Goal: Information Seeking & Learning: Learn about a topic

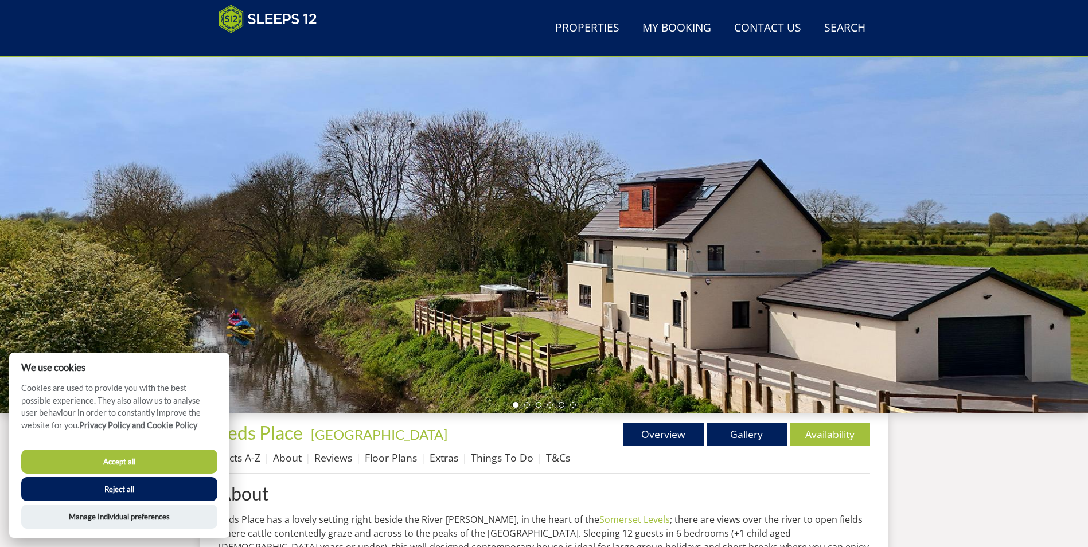
drag, startPoint x: 496, startPoint y: 251, endPoint x: 370, endPoint y: 294, distance: 133.3
click at [370, 294] on div at bounding box center [544, 213] width 1088 height 402
click at [122, 490] on button "Reject all" at bounding box center [119, 489] width 196 height 24
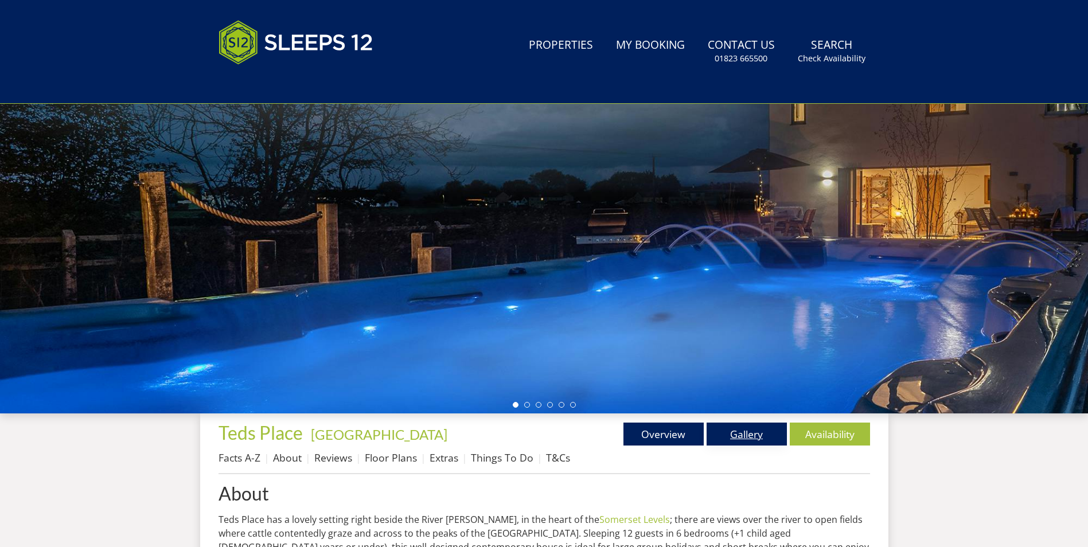
click at [739, 430] on link "Gallery" at bounding box center [747, 434] width 80 height 23
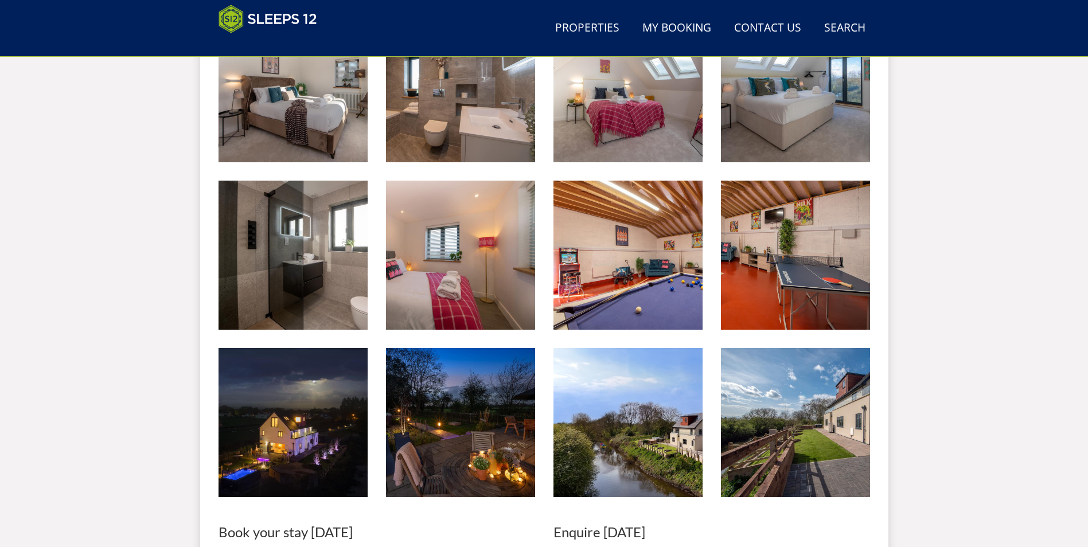
scroll to position [1573, 0]
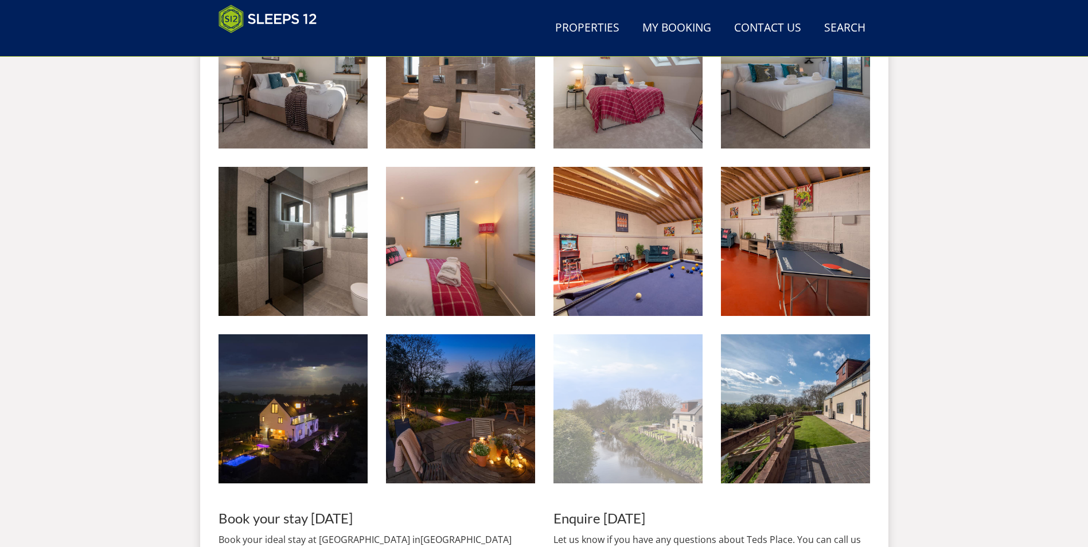
click at [667, 403] on img at bounding box center [628, 408] width 149 height 149
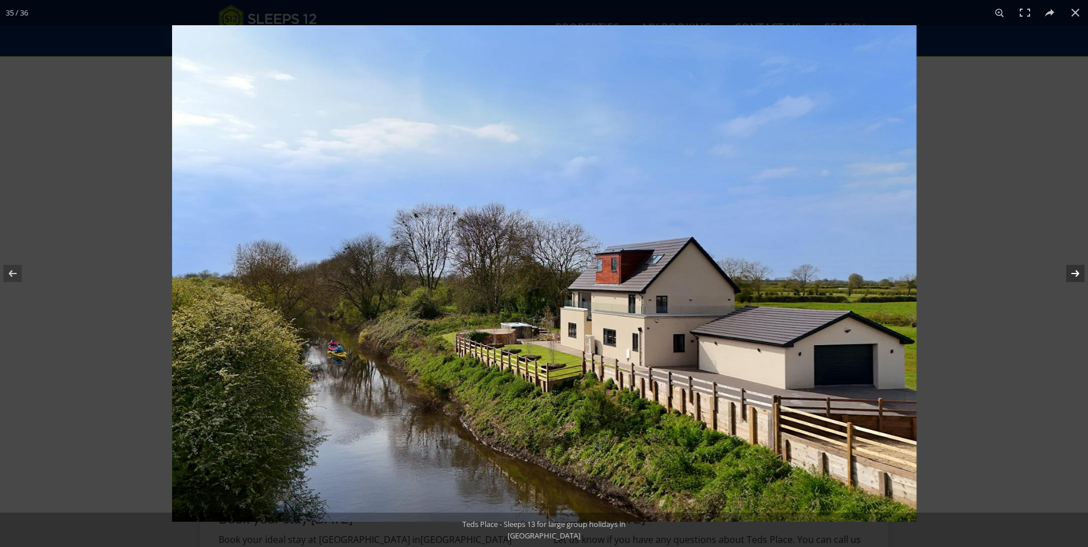
click at [1070, 270] on button at bounding box center [1068, 273] width 40 height 57
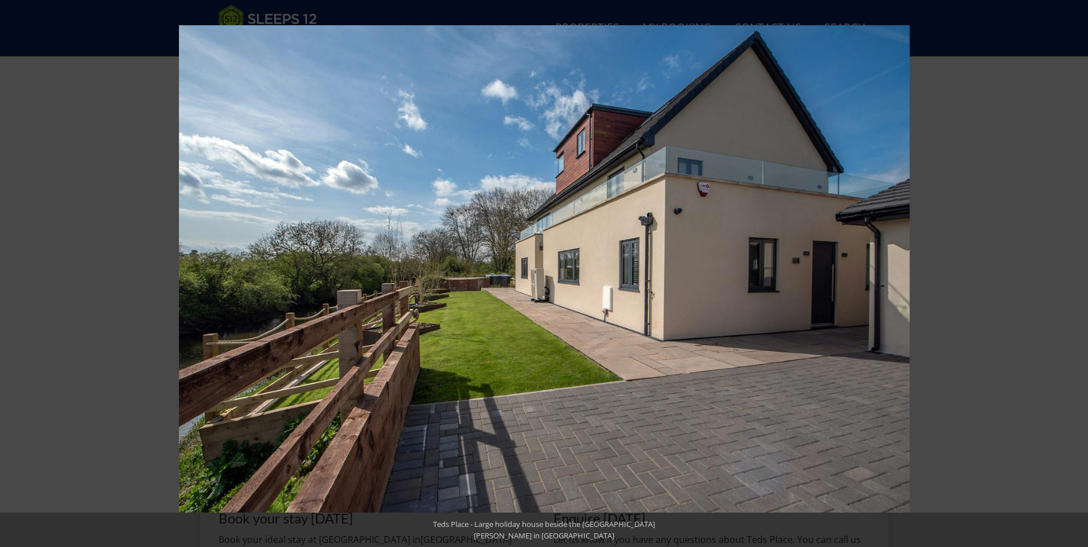
click at [1071, 270] on button at bounding box center [1068, 273] width 40 height 57
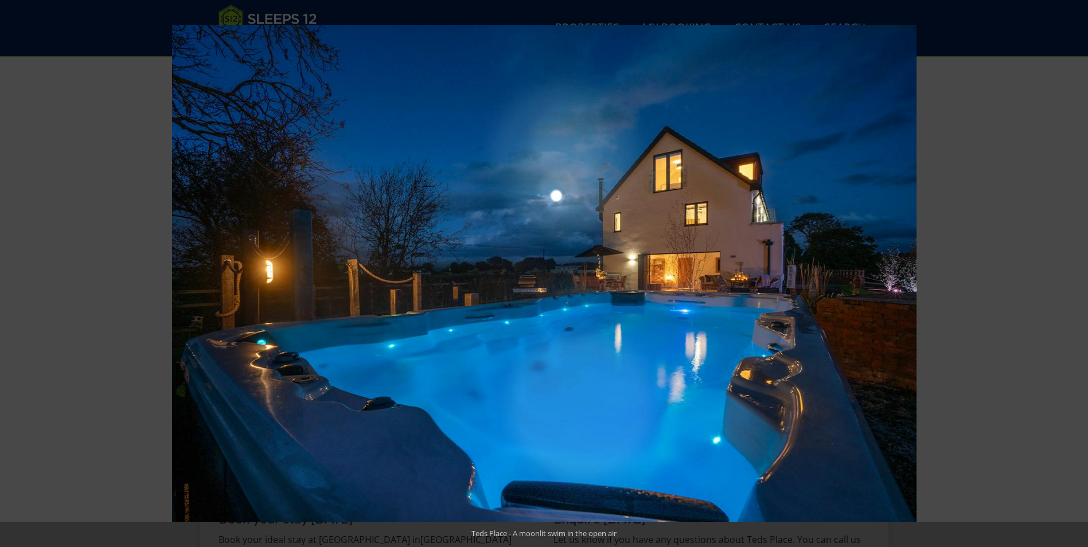
click at [1071, 270] on button at bounding box center [1068, 273] width 40 height 57
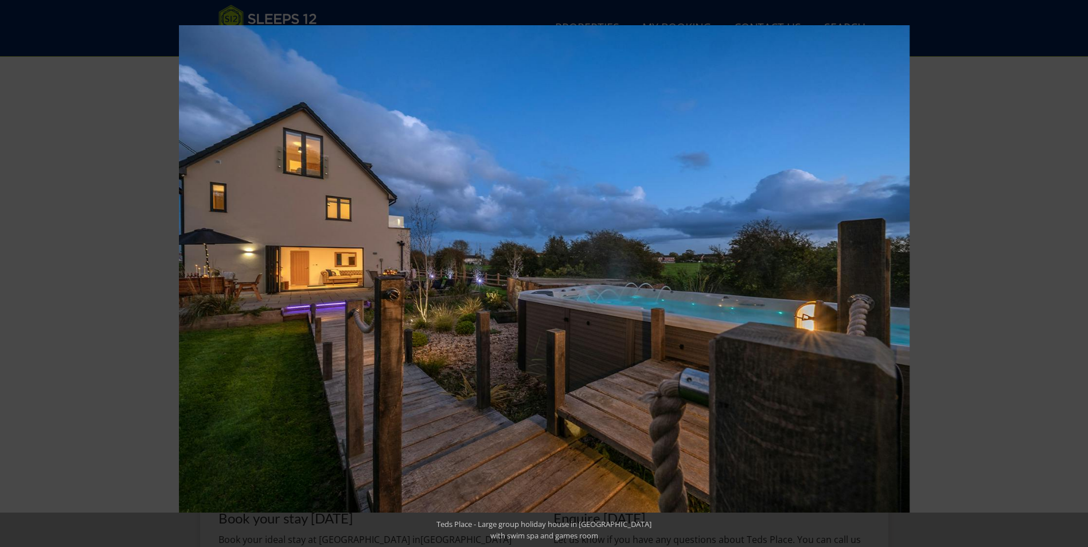
click at [1071, 270] on button at bounding box center [1068, 273] width 40 height 57
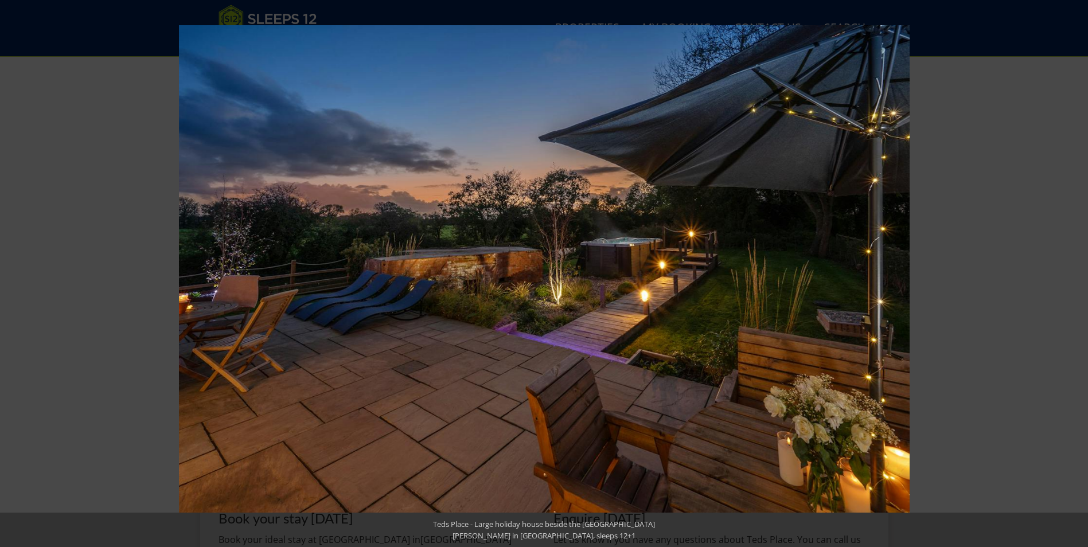
click at [1071, 270] on button at bounding box center [1068, 273] width 40 height 57
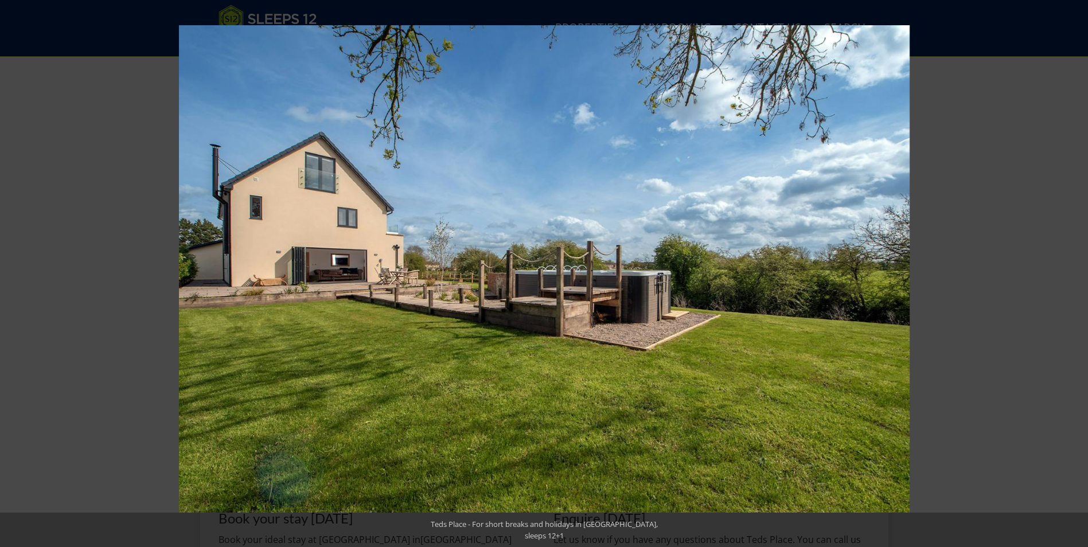
click at [1071, 270] on button at bounding box center [1068, 273] width 40 height 57
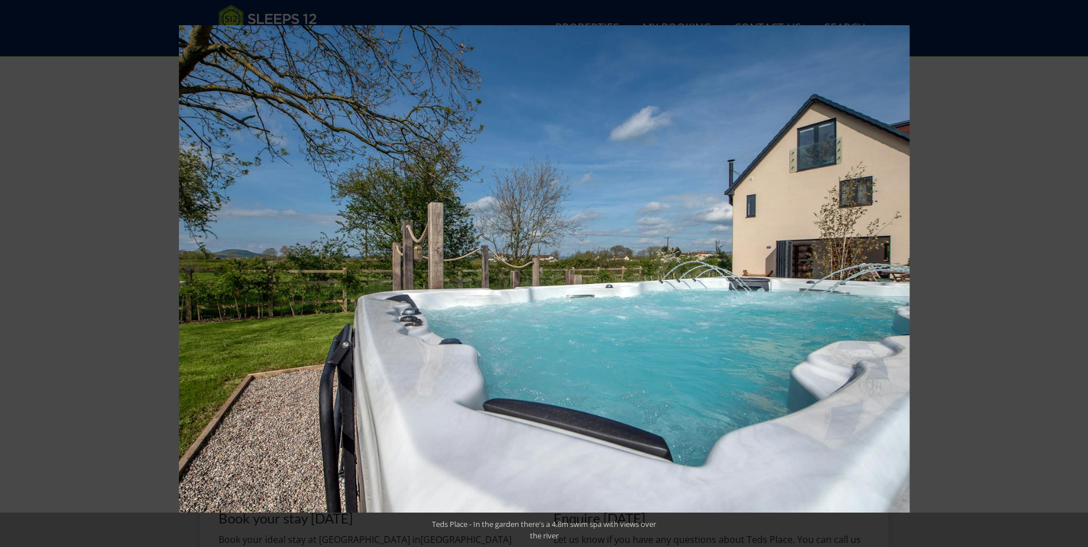
click at [1071, 270] on button at bounding box center [1068, 273] width 40 height 57
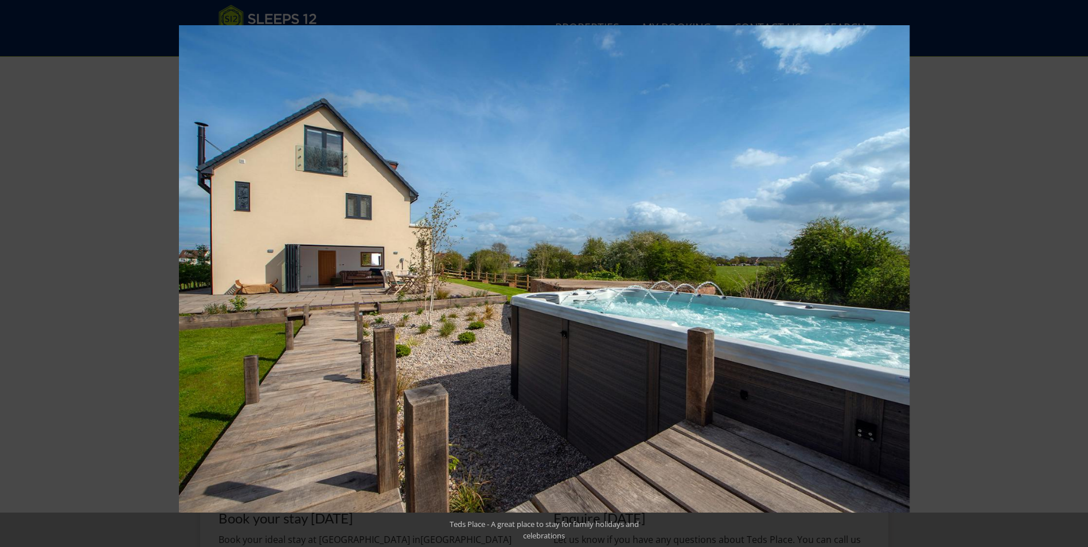
click at [1071, 270] on button at bounding box center [1068, 273] width 40 height 57
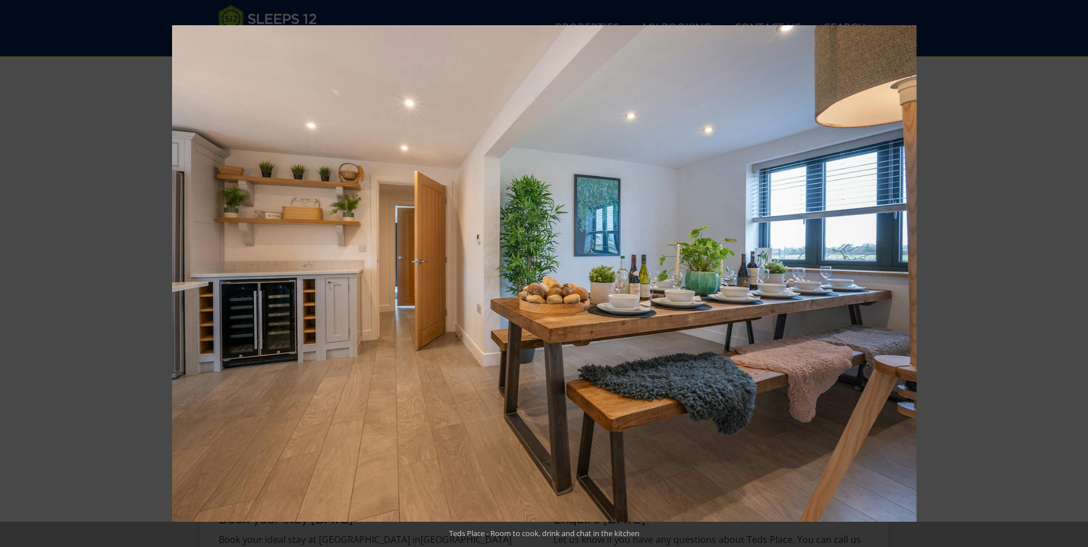
click at [1071, 270] on button at bounding box center [1068, 273] width 40 height 57
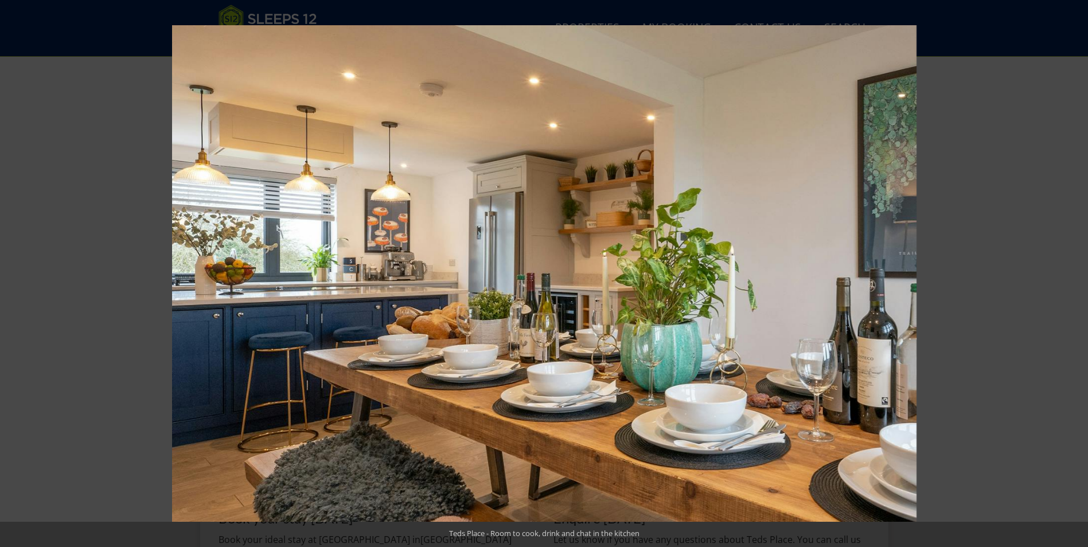
click at [1071, 270] on button at bounding box center [1068, 273] width 40 height 57
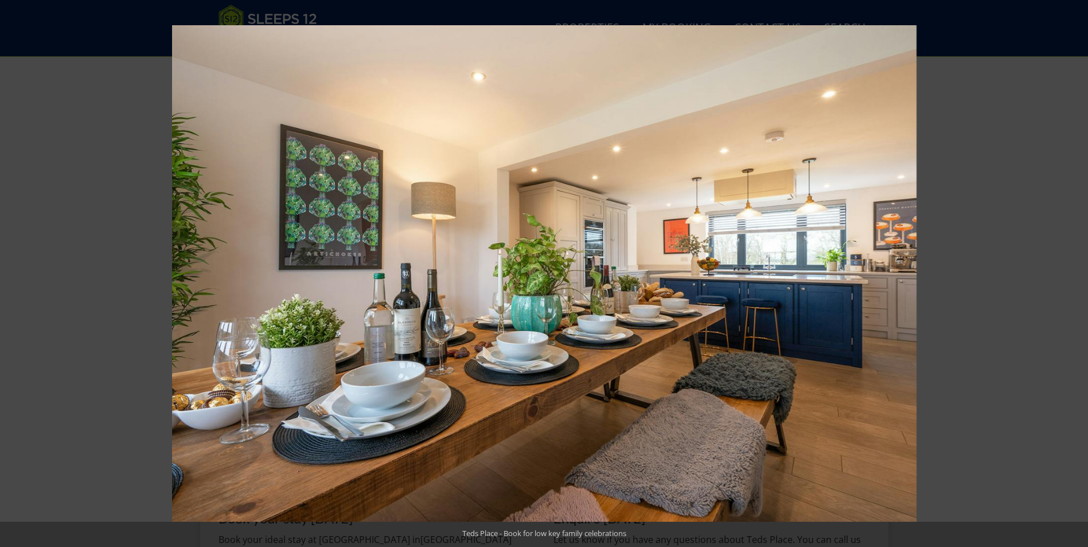
click at [1071, 270] on button at bounding box center [1068, 273] width 40 height 57
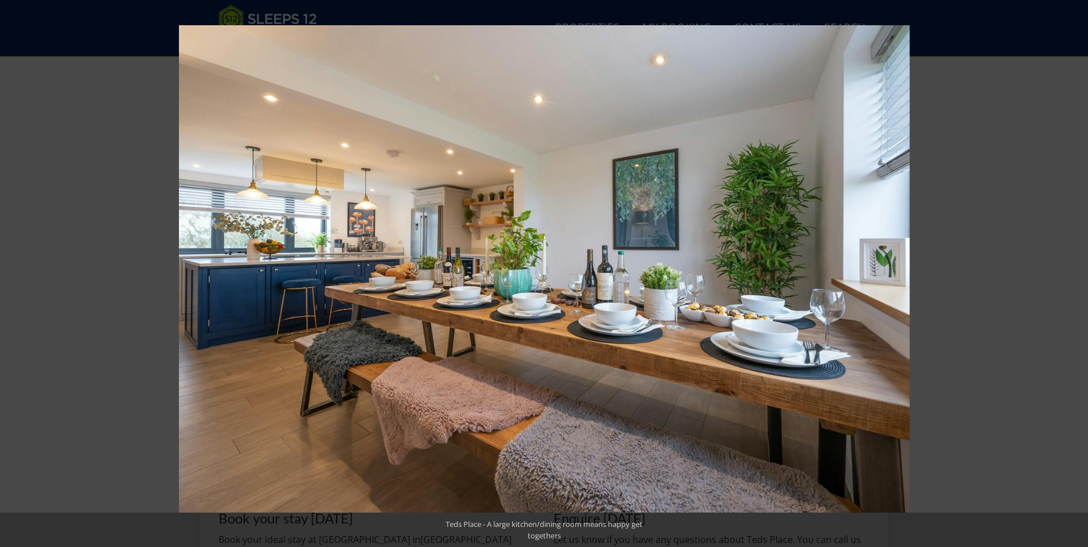
click at [1071, 270] on button at bounding box center [1068, 273] width 40 height 57
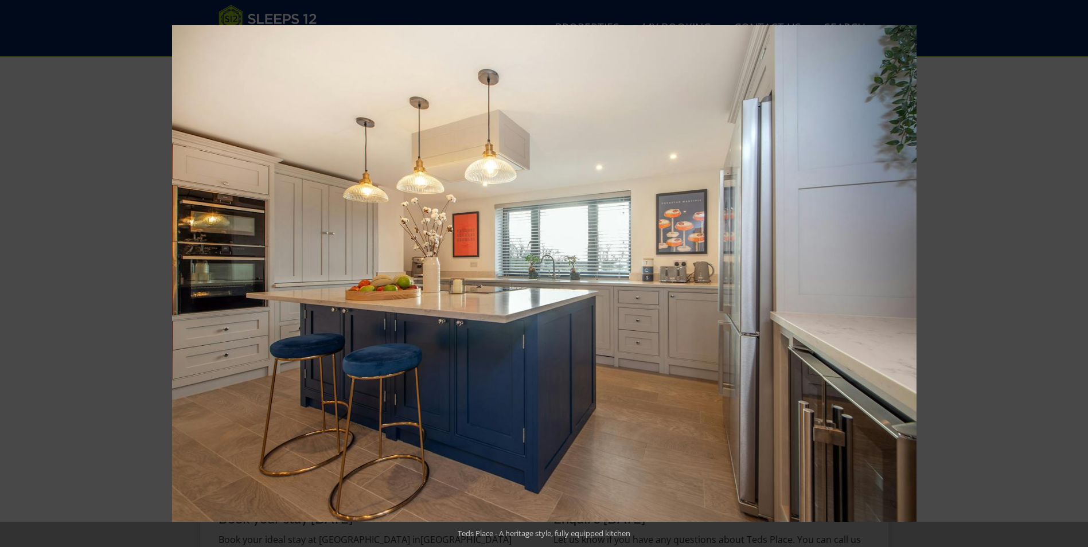
click at [1071, 270] on button at bounding box center [1068, 273] width 40 height 57
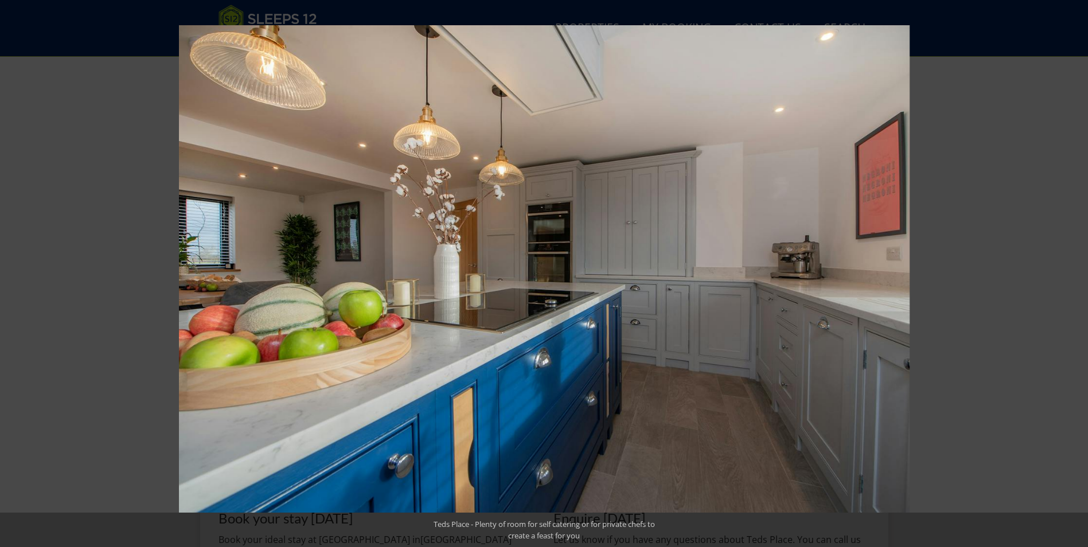
click at [1071, 270] on button at bounding box center [1068, 273] width 40 height 57
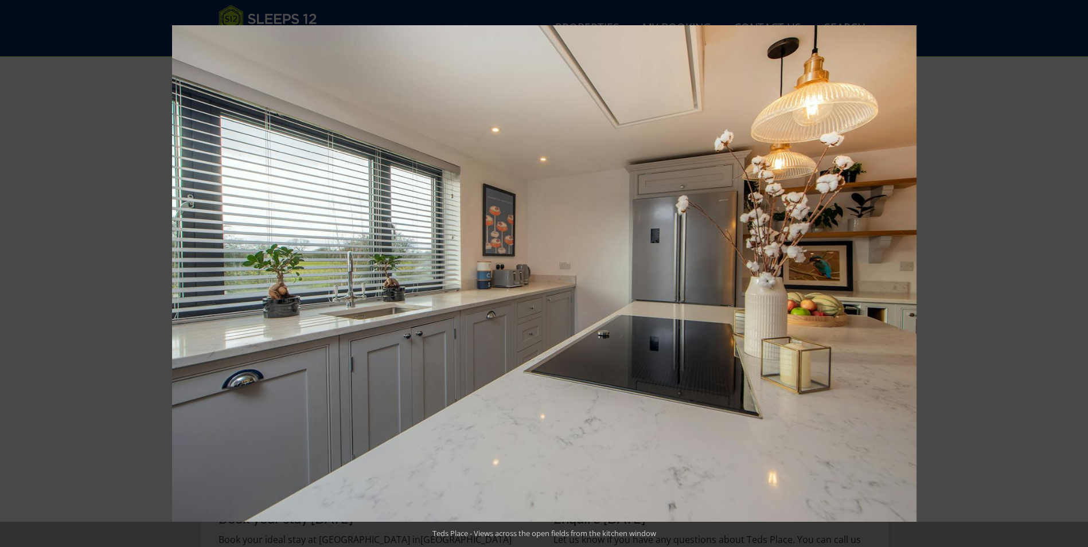
click at [1071, 270] on button at bounding box center [1068, 273] width 40 height 57
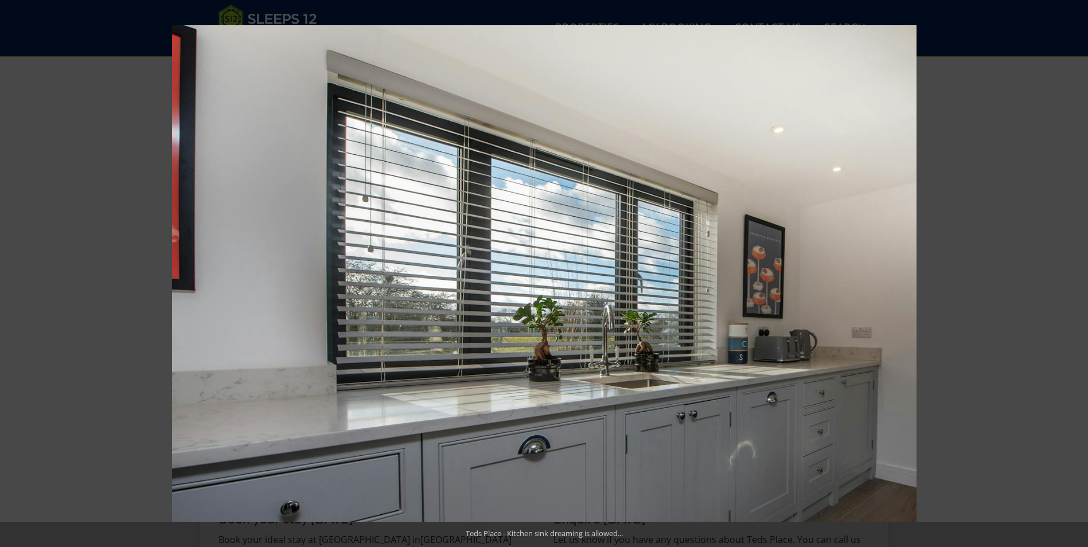
click at [1071, 270] on button at bounding box center [1068, 273] width 40 height 57
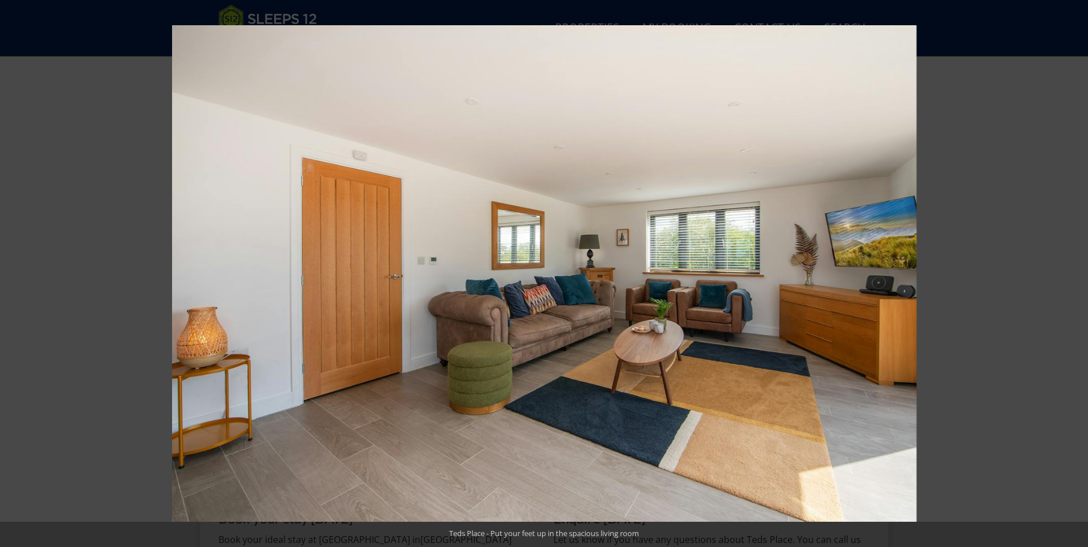
click at [1071, 270] on button at bounding box center [1068, 273] width 40 height 57
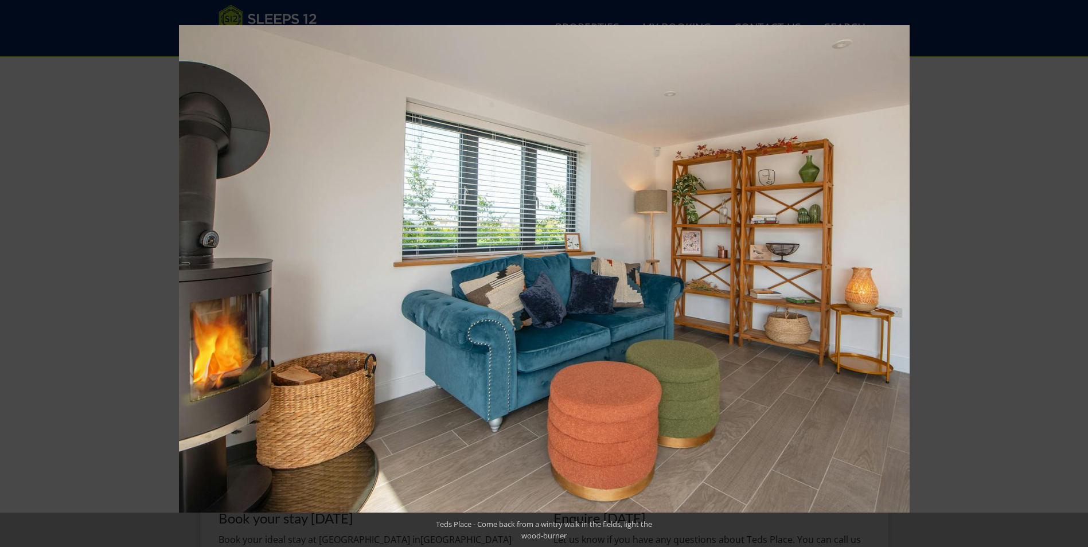
click at [1071, 270] on button at bounding box center [1068, 273] width 40 height 57
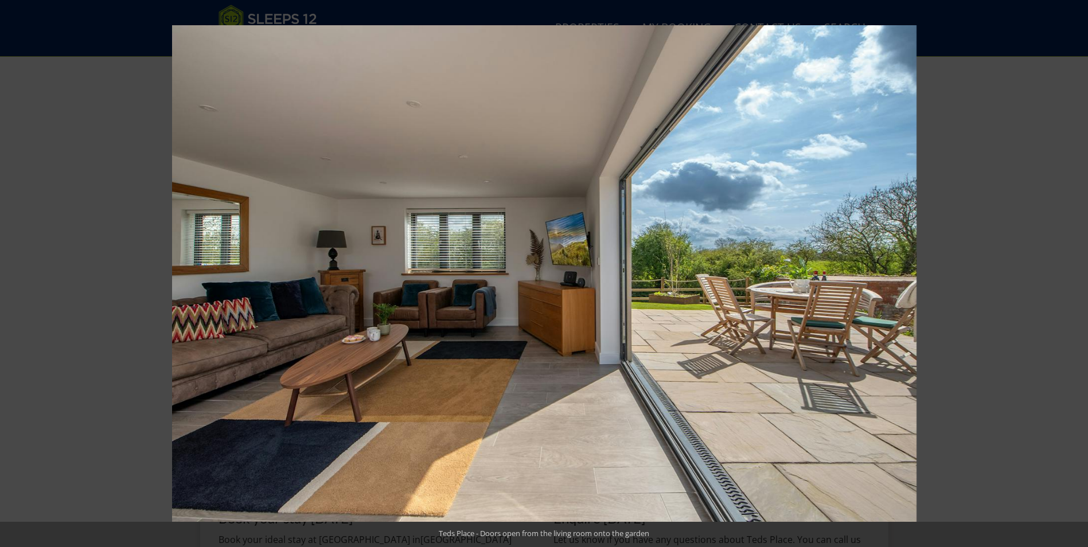
click at [1071, 270] on button at bounding box center [1068, 273] width 40 height 57
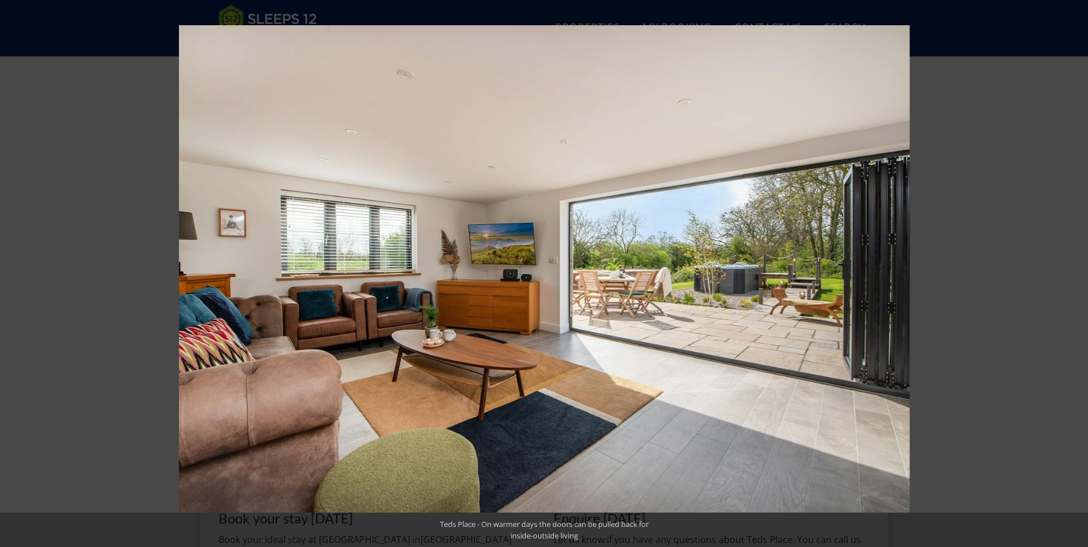
click at [1071, 270] on button at bounding box center [1068, 273] width 40 height 57
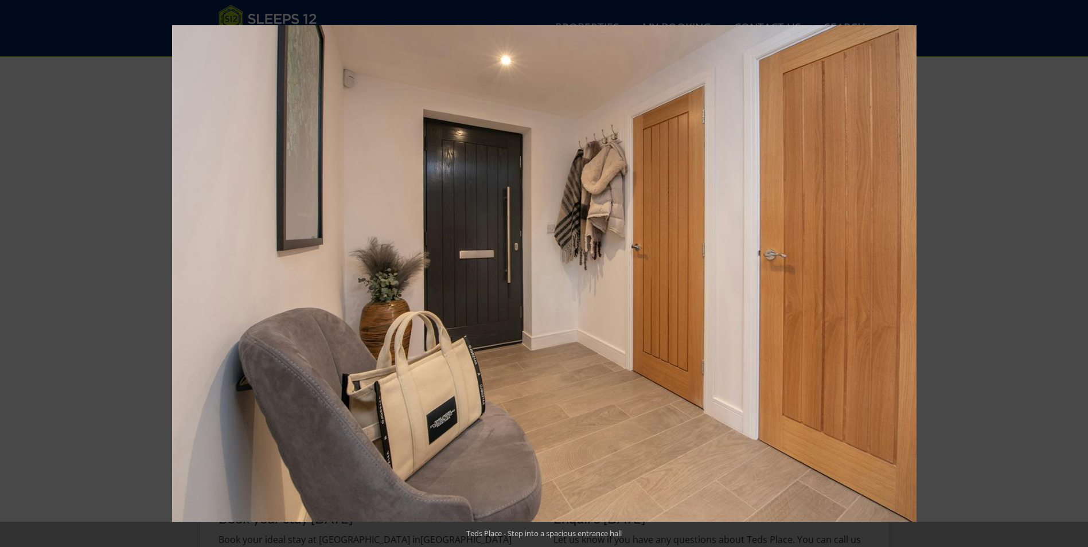
click at [1071, 270] on button at bounding box center [1068, 273] width 40 height 57
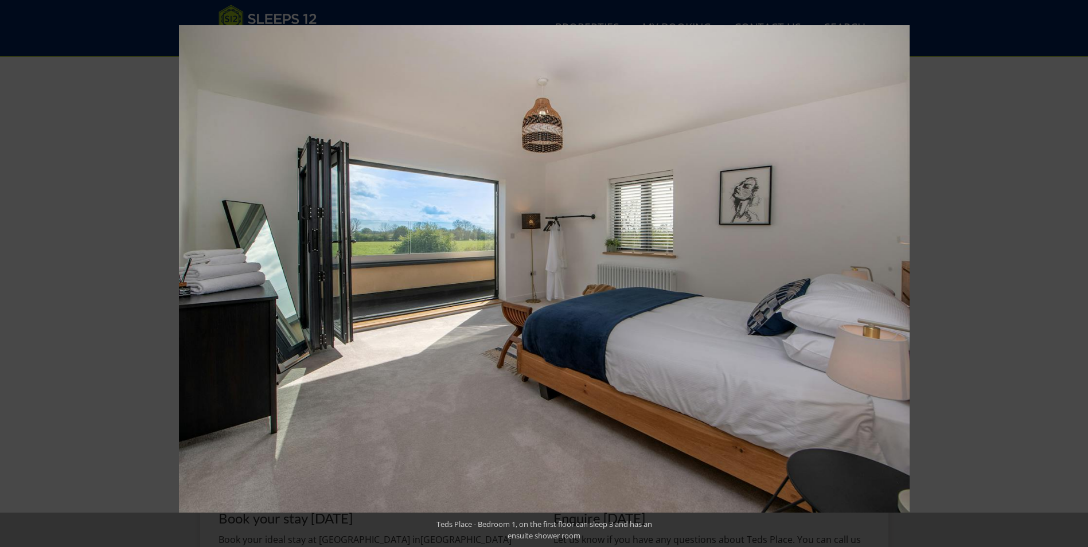
click at [1071, 270] on button at bounding box center [1068, 273] width 40 height 57
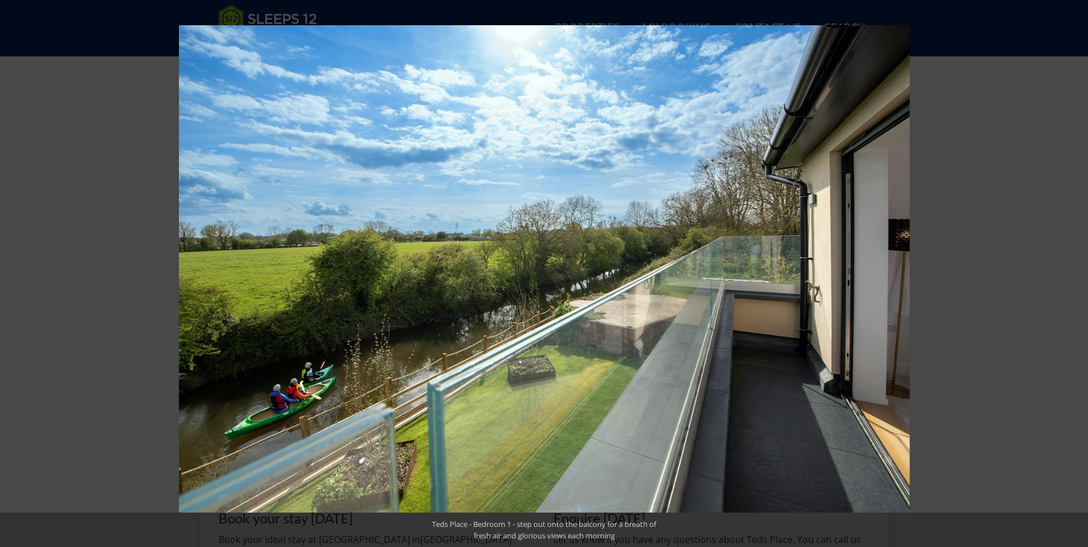
click at [1071, 270] on button at bounding box center [1068, 273] width 40 height 57
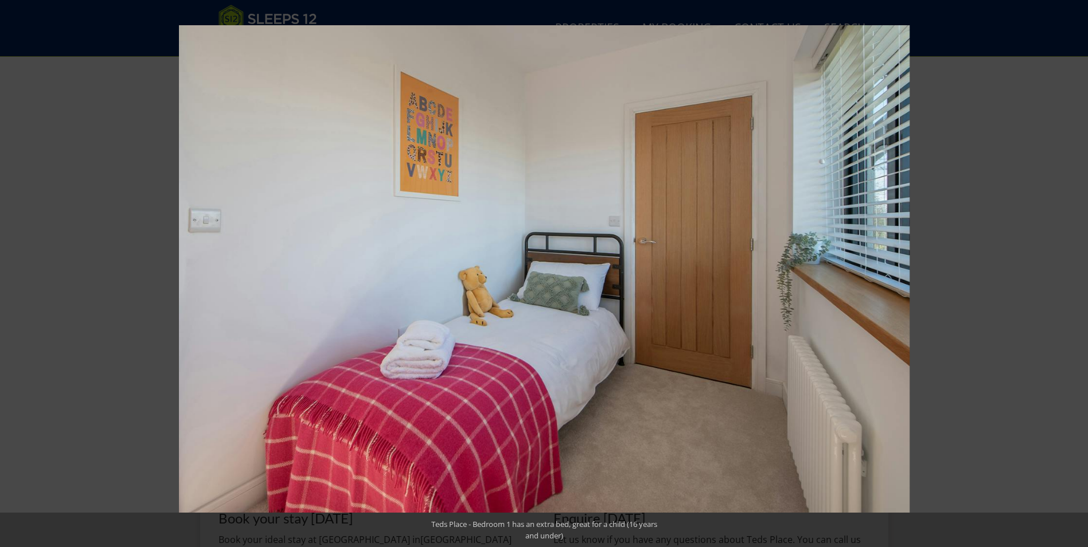
click at [1071, 270] on button at bounding box center [1068, 273] width 40 height 57
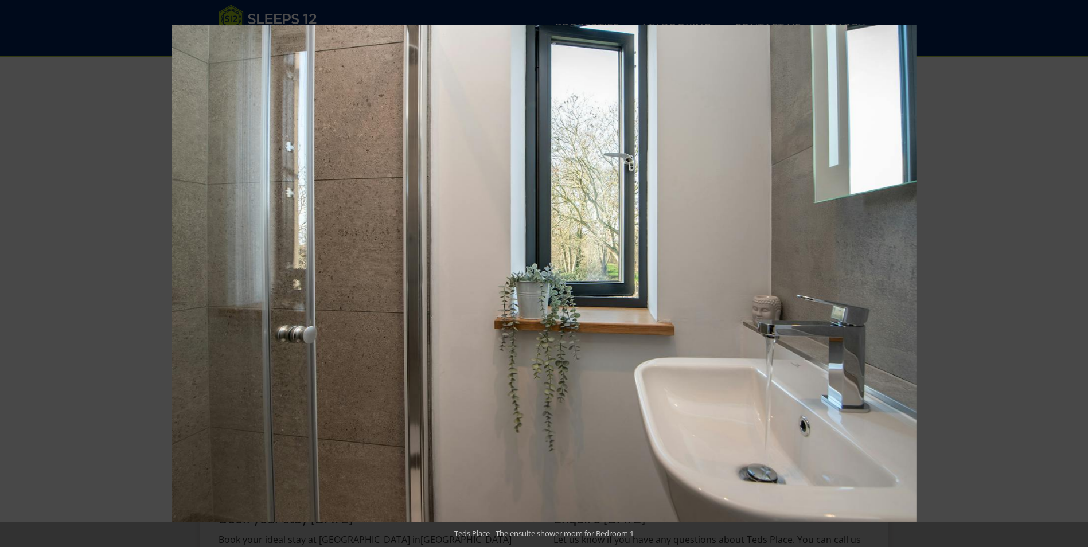
click at [1071, 270] on button at bounding box center [1068, 273] width 40 height 57
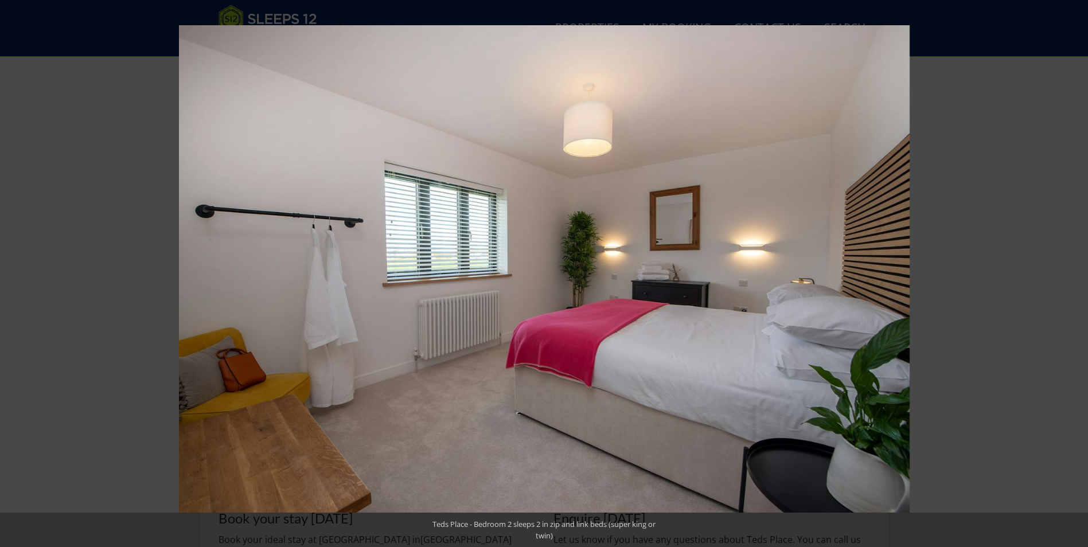
click at [1071, 270] on button at bounding box center [1068, 273] width 40 height 57
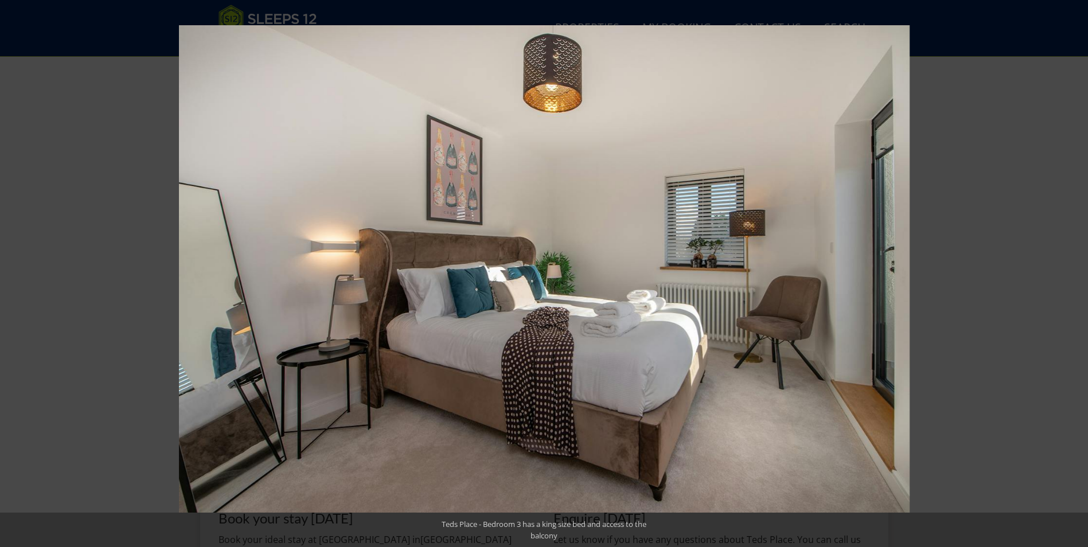
click at [1073, 269] on button at bounding box center [1068, 273] width 40 height 57
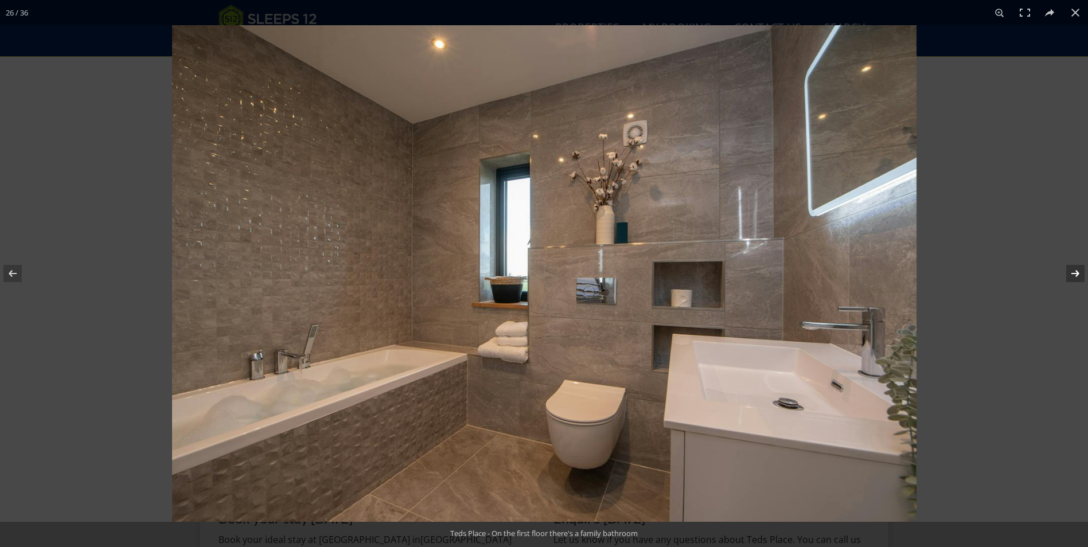
click at [1073, 268] on button at bounding box center [1068, 273] width 40 height 57
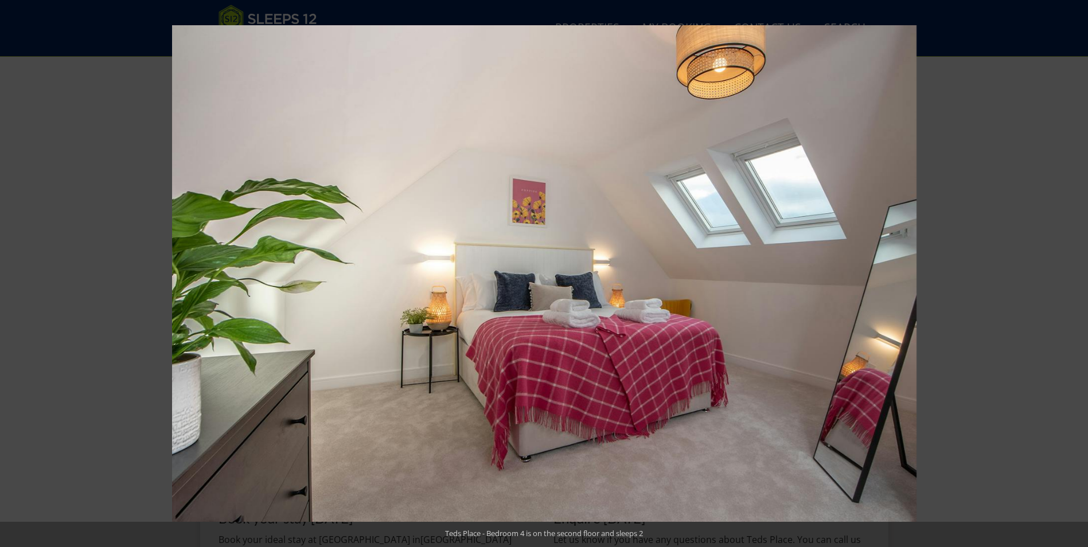
click at [1073, 268] on button at bounding box center [1068, 273] width 40 height 57
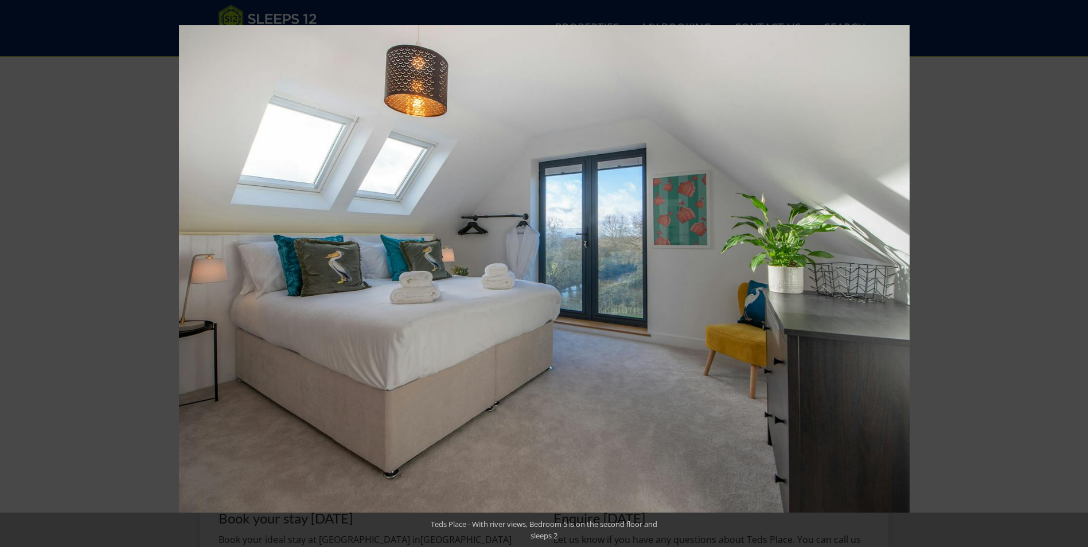
click at [1073, 268] on button at bounding box center [1068, 273] width 40 height 57
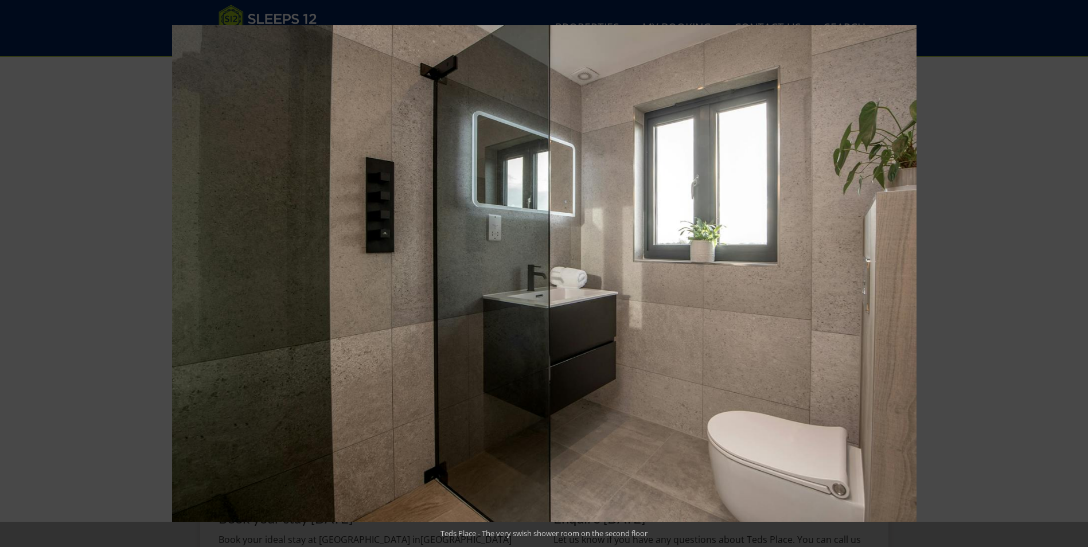
click at [1073, 268] on button at bounding box center [1068, 273] width 40 height 57
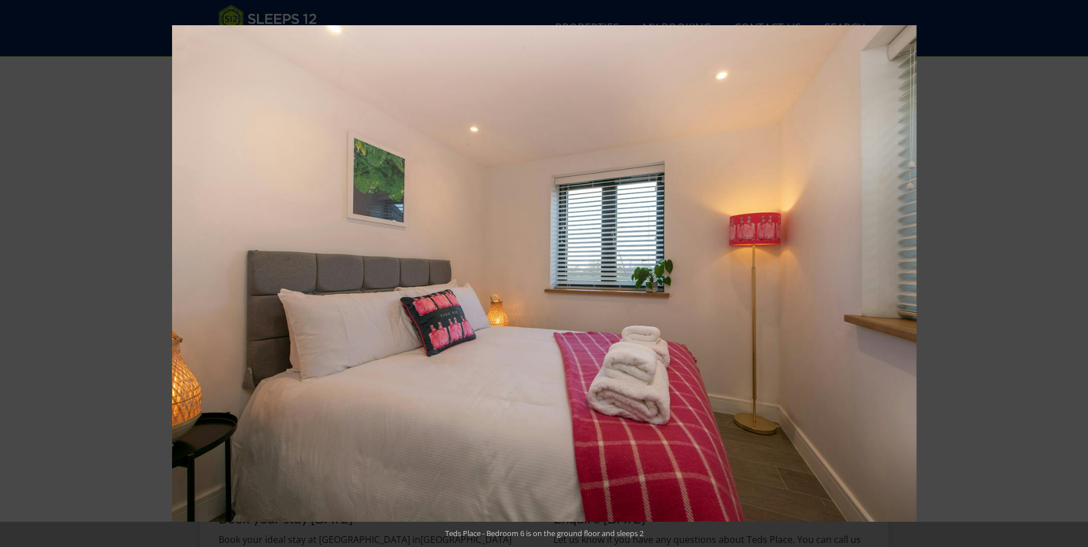
click at [1073, 268] on button at bounding box center [1068, 273] width 40 height 57
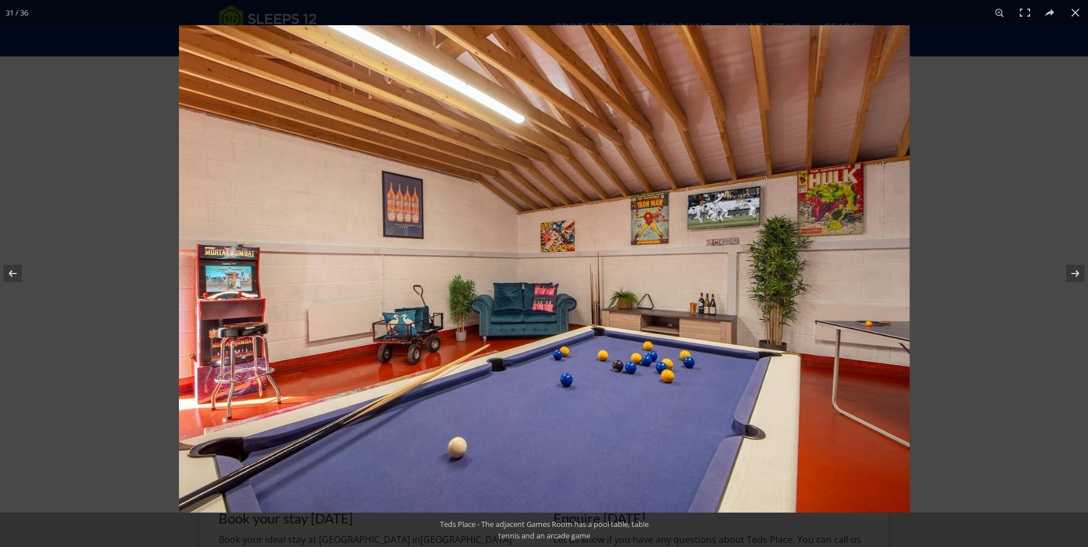
drag, startPoint x: 1072, startPoint y: 271, endPoint x: 918, endPoint y: 286, distance: 155.0
click at [1072, 271] on button at bounding box center [1068, 273] width 40 height 57
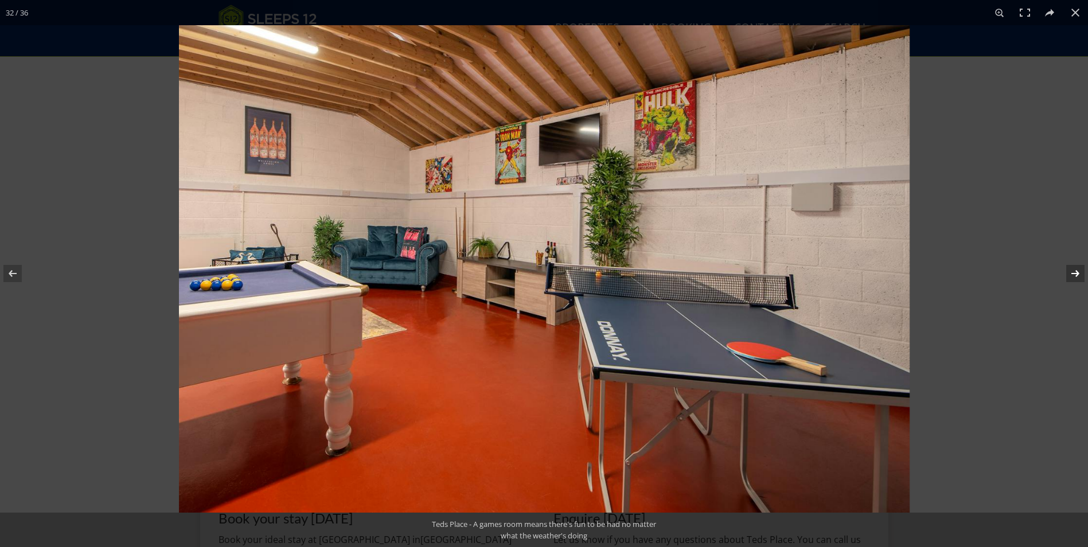
click at [1076, 272] on button at bounding box center [1068, 273] width 40 height 57
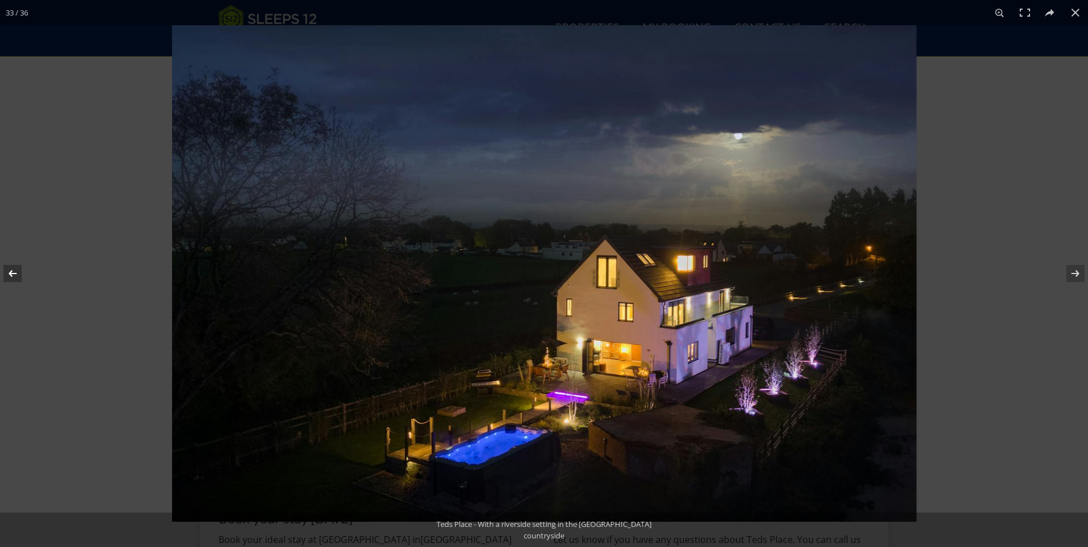
click at [13, 276] on button at bounding box center [20, 273] width 40 height 57
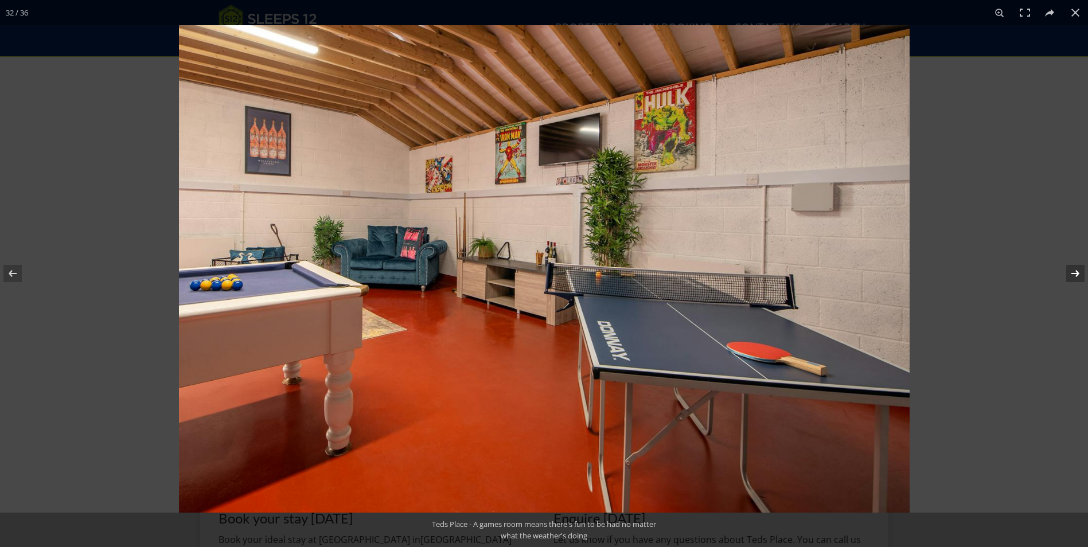
click at [1073, 266] on button at bounding box center [1068, 273] width 40 height 57
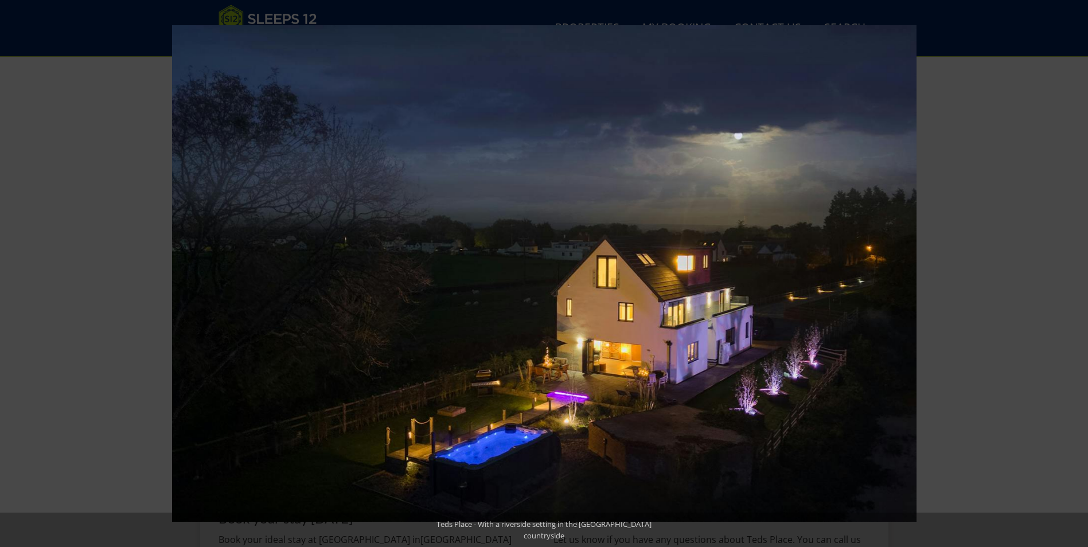
click at [1073, 266] on button at bounding box center [1068, 273] width 40 height 57
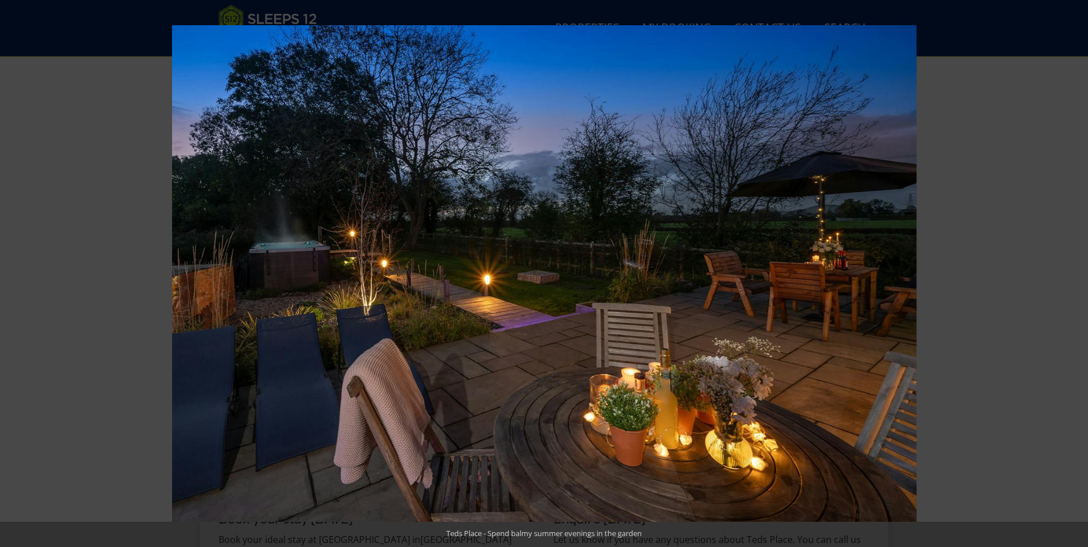
click at [1073, 266] on button at bounding box center [1068, 273] width 40 height 57
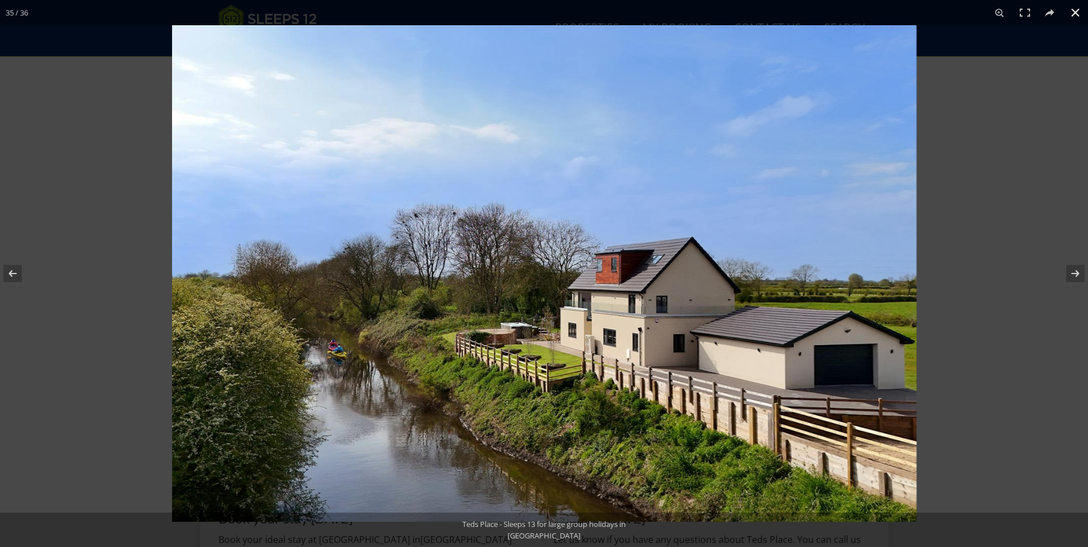
click at [1078, 10] on button at bounding box center [1075, 12] width 25 height 25
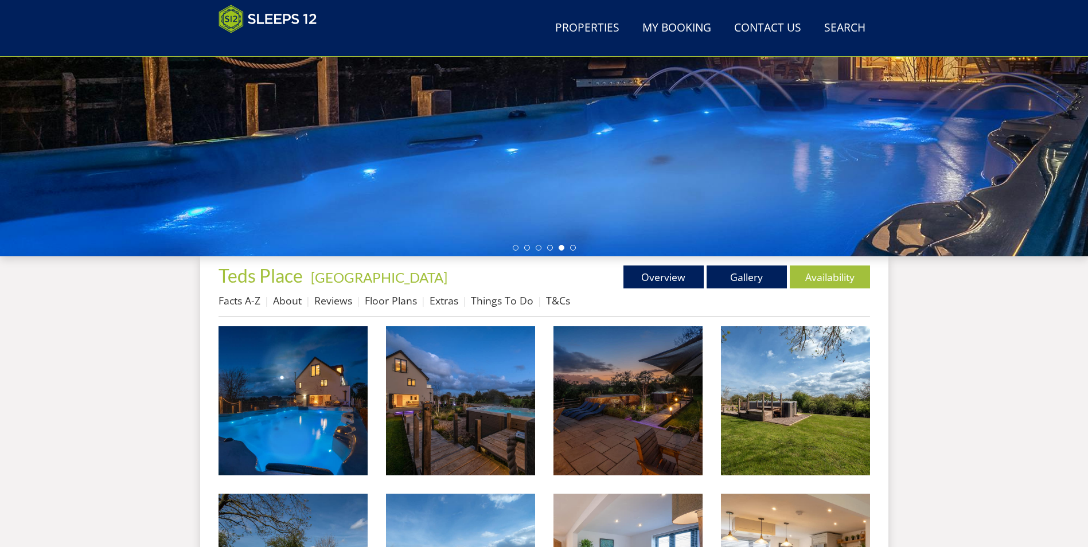
scroll to position [225, 0]
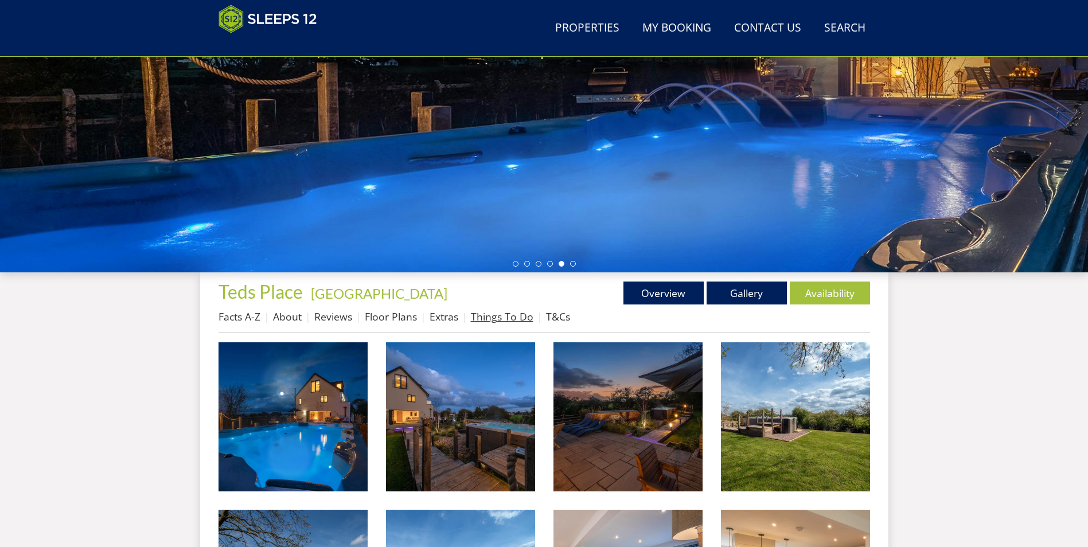
click at [498, 318] on link "Things To Do" at bounding box center [502, 317] width 63 height 14
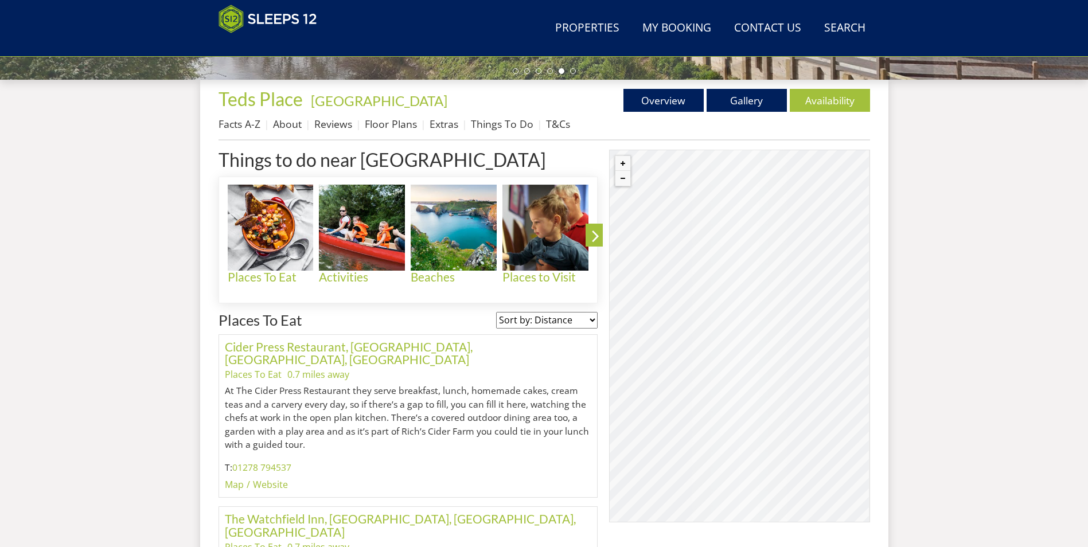
scroll to position [452, 0]
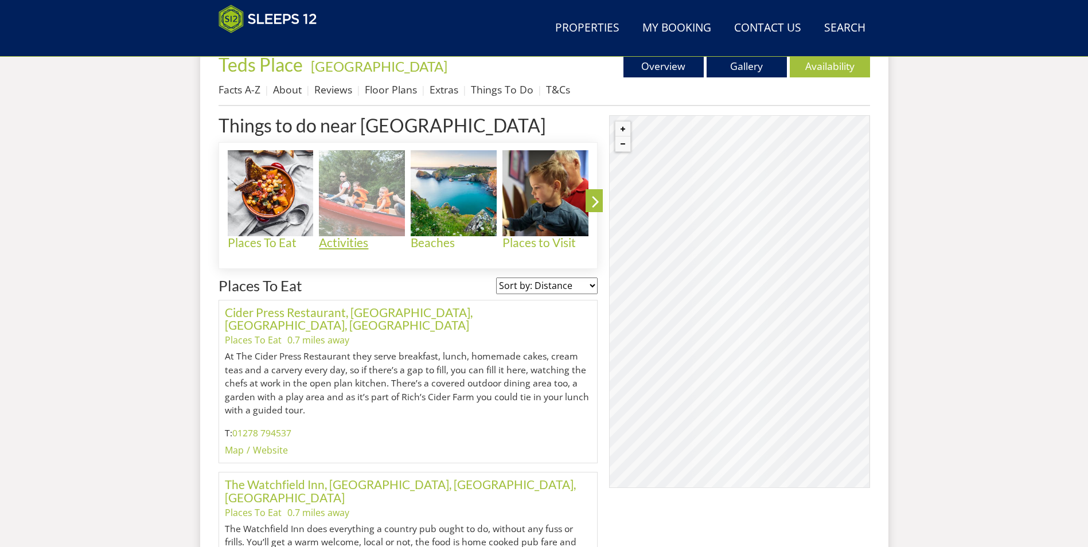
click at [340, 247] on h4 "Activities" at bounding box center [362, 242] width 86 height 13
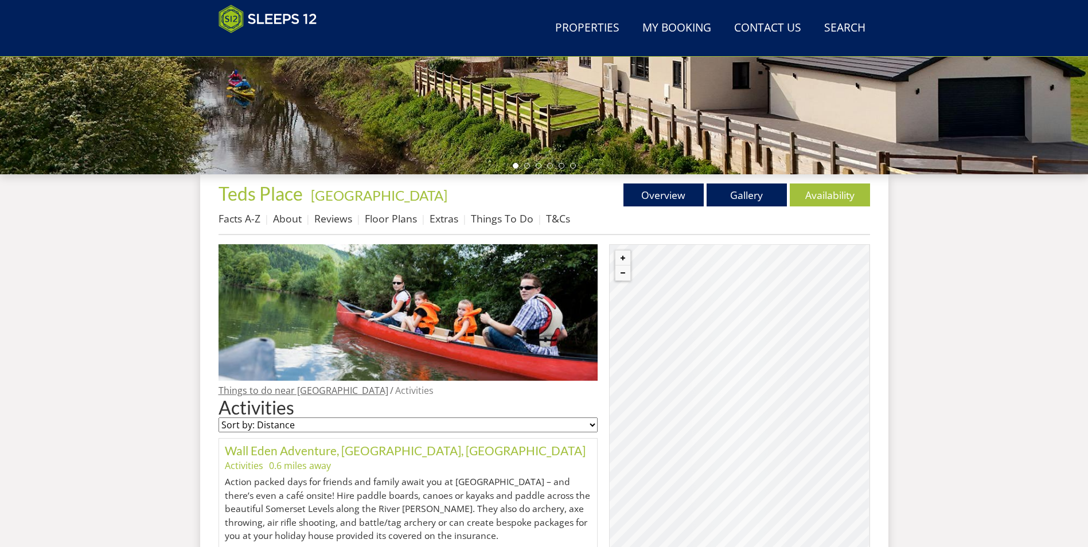
scroll to position [270, 0]
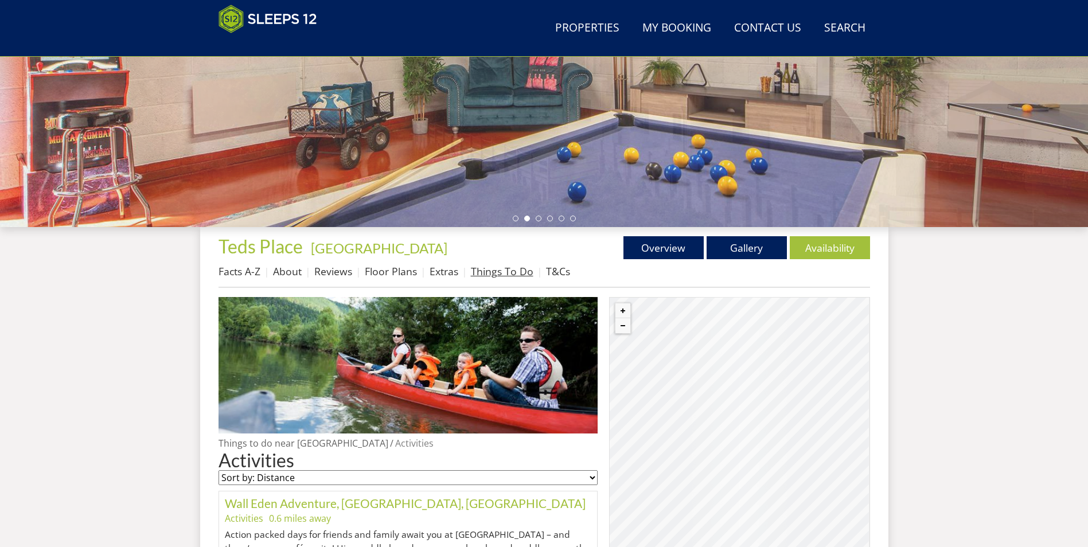
click at [471, 269] on link "Things To Do" at bounding box center [502, 271] width 63 height 14
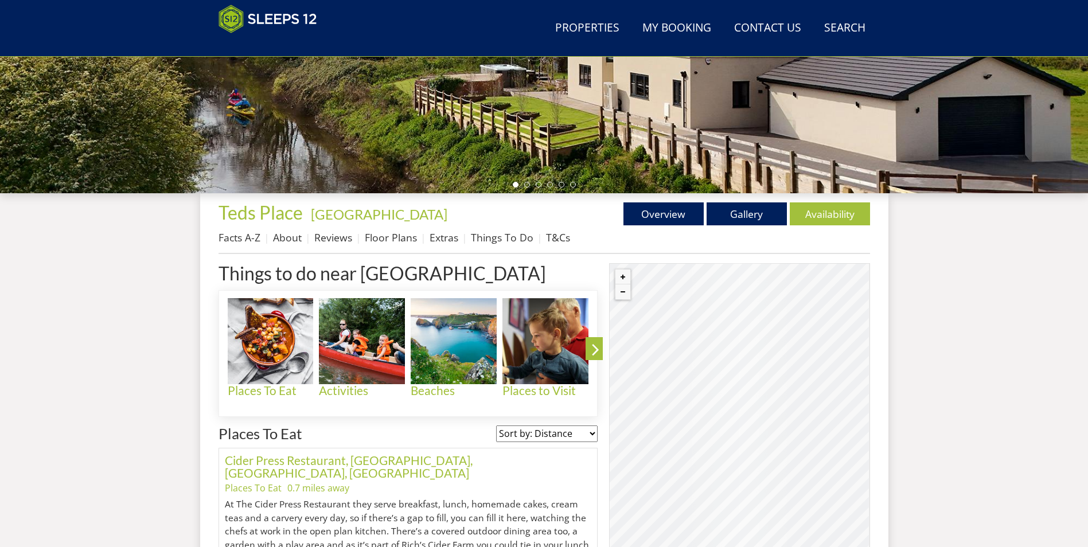
scroll to position [306, 0]
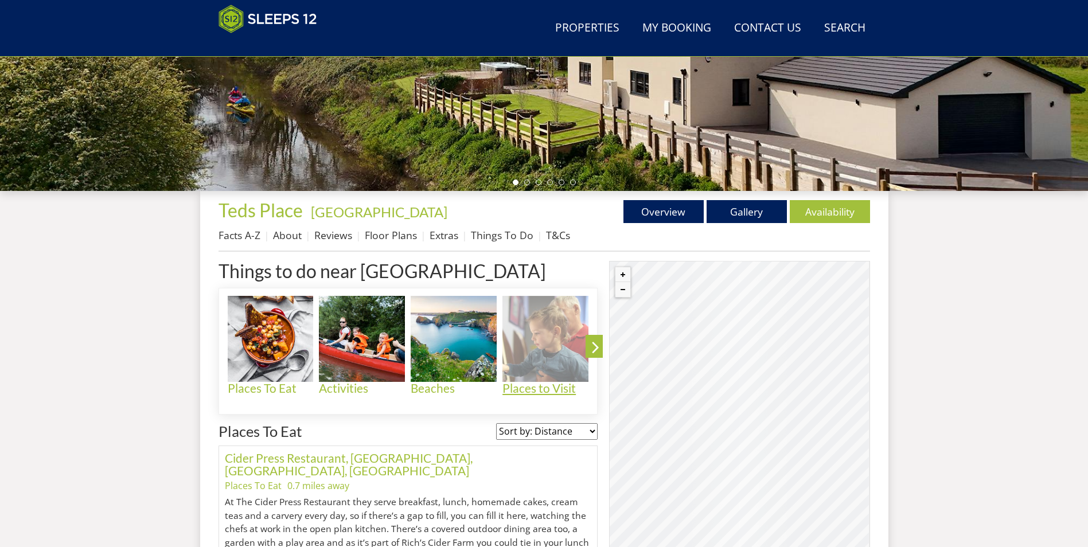
click at [539, 392] on h4 "Places to Visit" at bounding box center [545, 388] width 86 height 13
